Goal: Check status

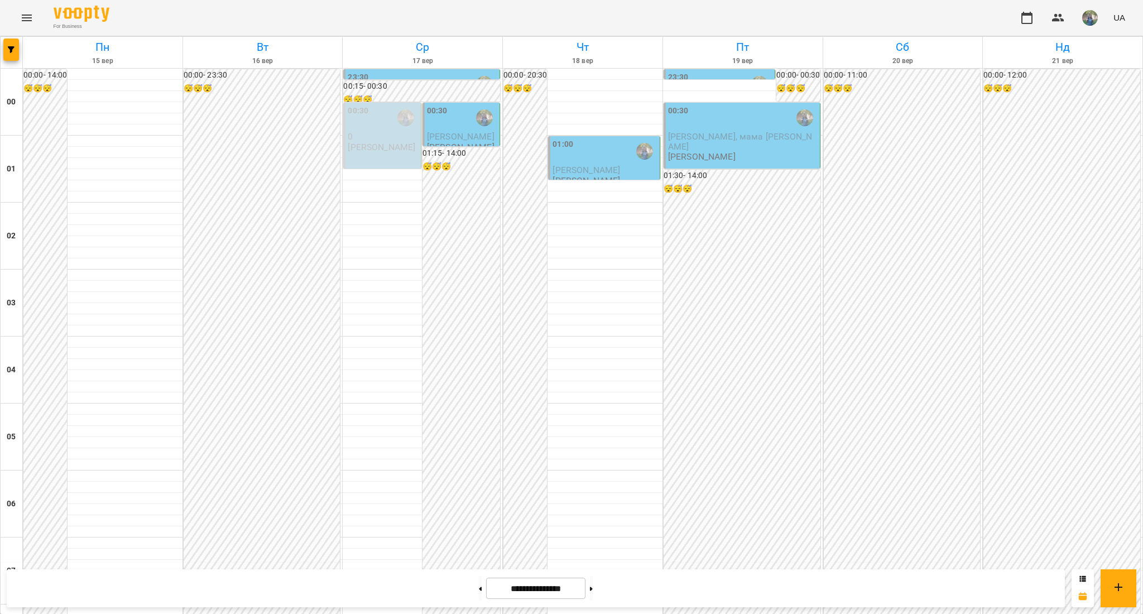
scroll to position [1112, 0]
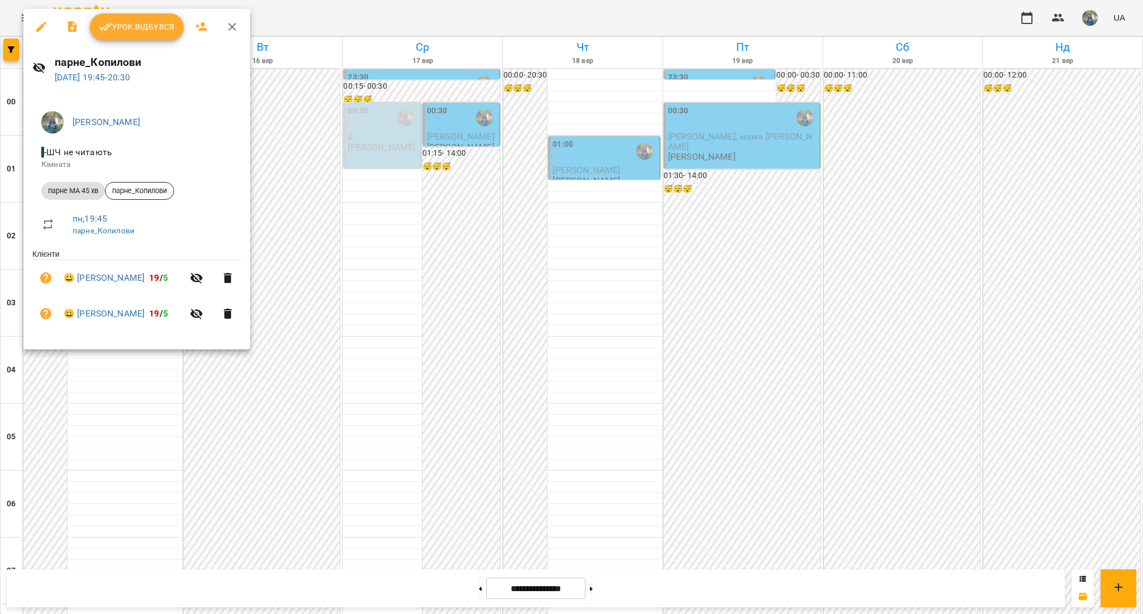
click at [117, 25] on span "Урок відбувся" at bounding box center [137, 26] width 76 height 13
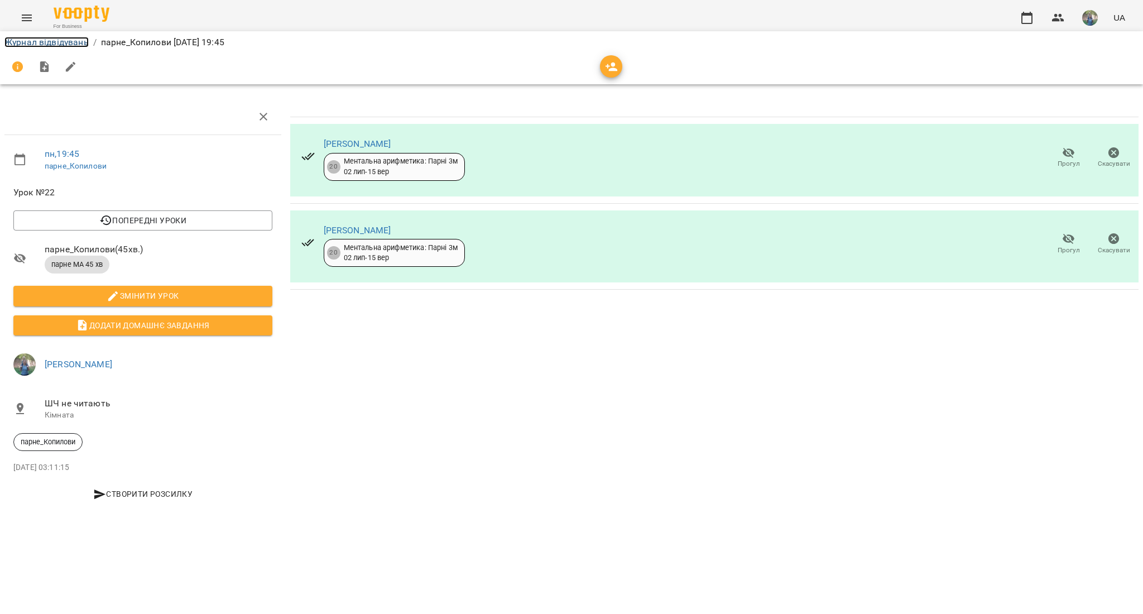
click at [41, 40] on link "Журнал відвідувань" at bounding box center [46, 42] width 84 height 11
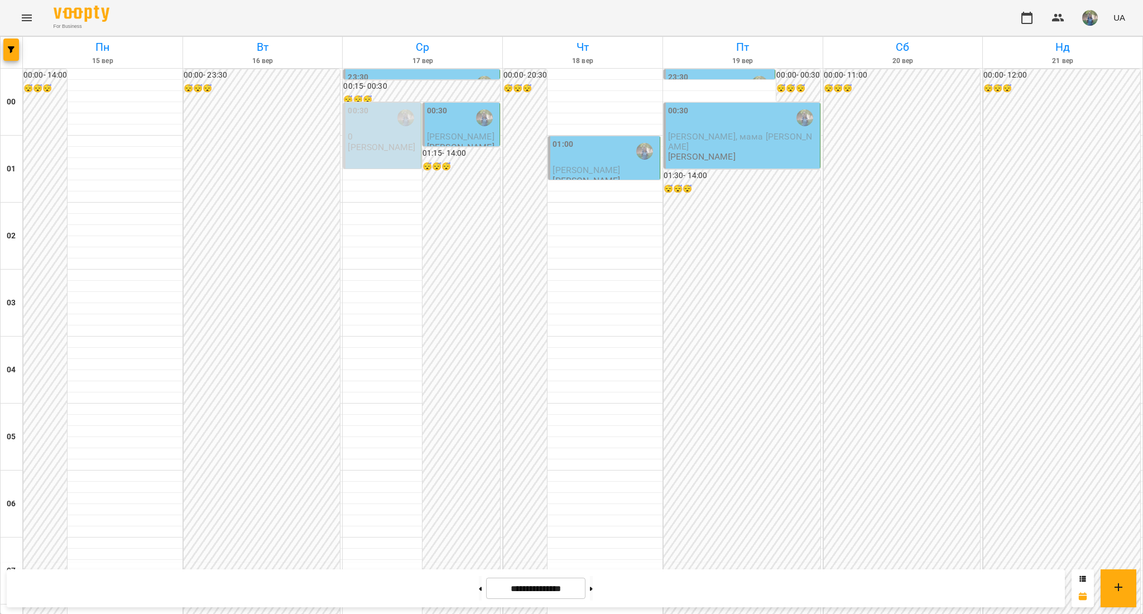
scroll to position [1112, 0]
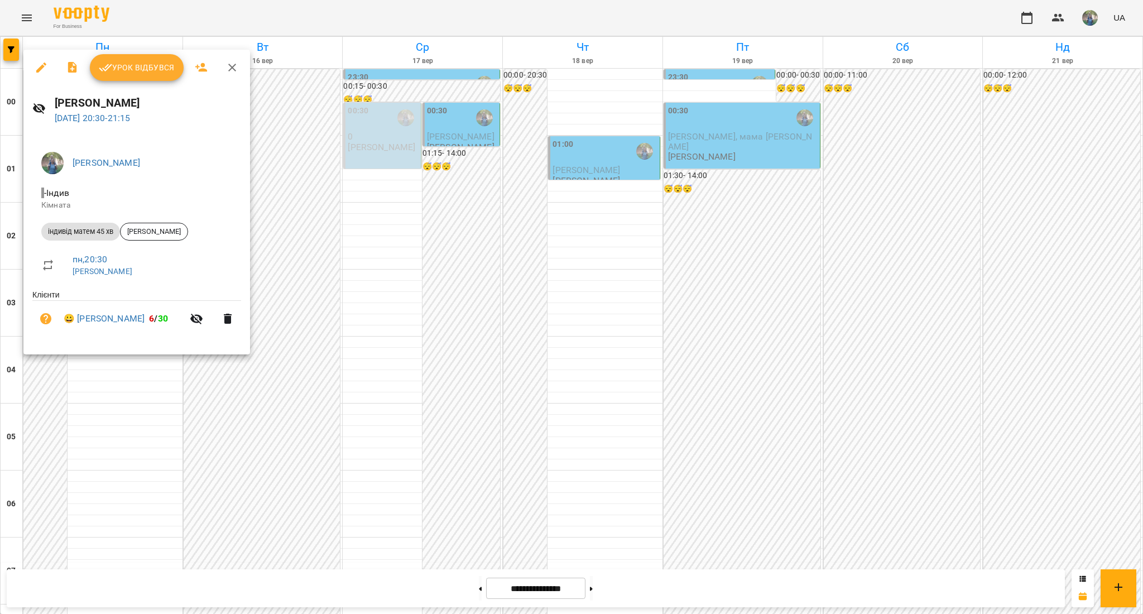
drag, startPoint x: 81, startPoint y: 308, endPoint x: 162, endPoint y: 311, distance: 80.4
click at [162, 311] on li "😀 [PERSON_NAME] 6 / 30" at bounding box center [136, 319] width 209 height 36
drag, startPoint x: 75, startPoint y: 309, endPoint x: 167, endPoint y: 313, distance: 92.2
click at [167, 313] on li "😀 [PERSON_NAME] 6 / 30" at bounding box center [136, 319] width 209 height 36
copy link "[PERSON_NAME]"
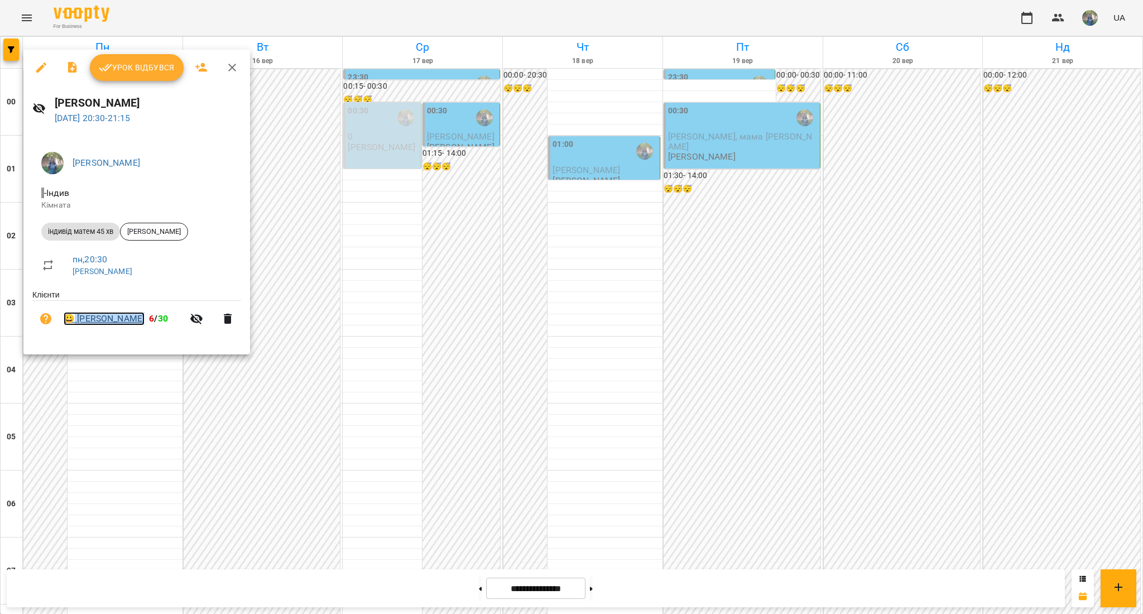
click at [113, 320] on link "😀 [PERSON_NAME]" at bounding box center [104, 318] width 81 height 13
